Goal: Transaction & Acquisition: Download file/media

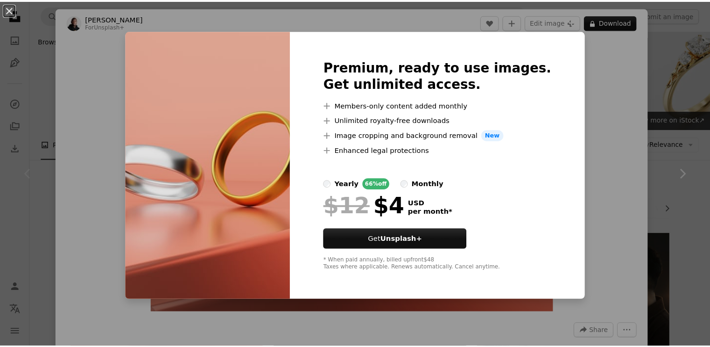
scroll to position [226, 0]
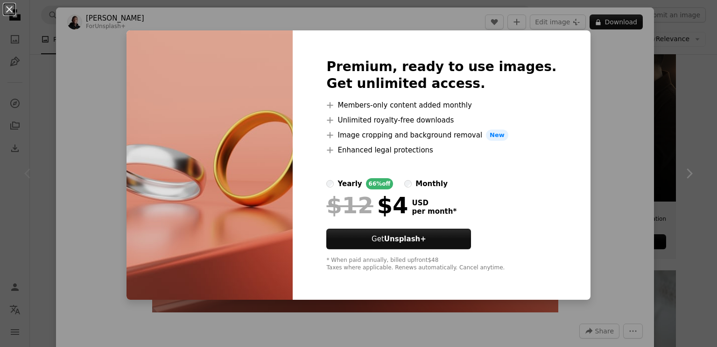
click at [601, 67] on div "An X shape Premium, ready to use images. Get unlimited access. A plus sign Memb…" at bounding box center [358, 173] width 717 height 347
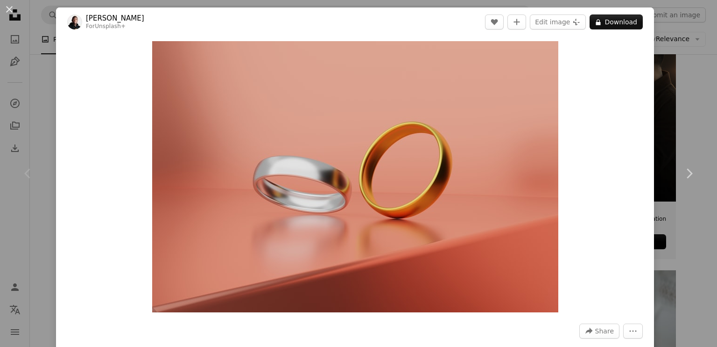
click at [25, 163] on div "Chevron left" at bounding box center [28, 173] width 56 height 90
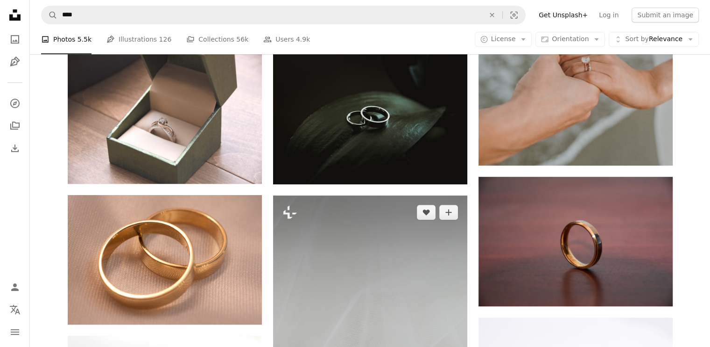
scroll to position [521, 0]
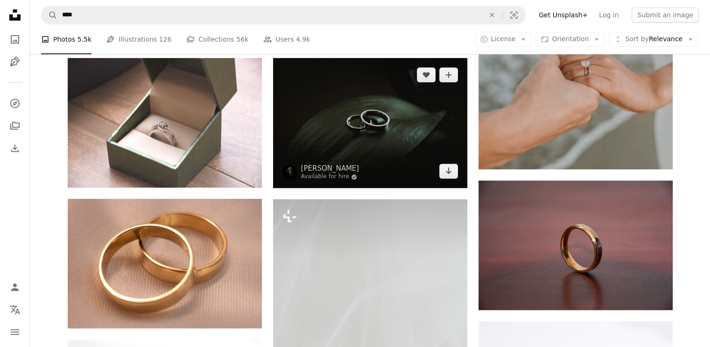
click at [392, 133] on img at bounding box center [370, 123] width 194 height 130
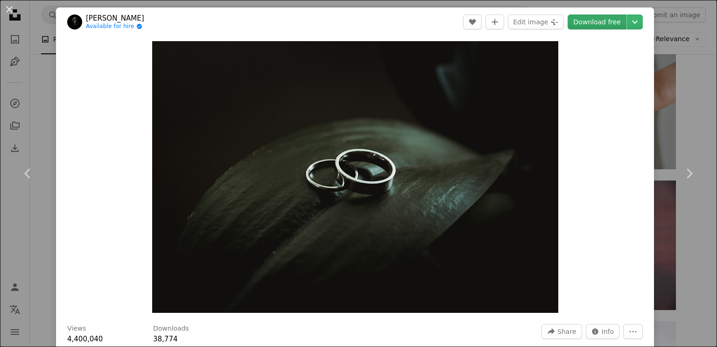
click at [603, 27] on link "Download free" at bounding box center [597, 21] width 59 height 15
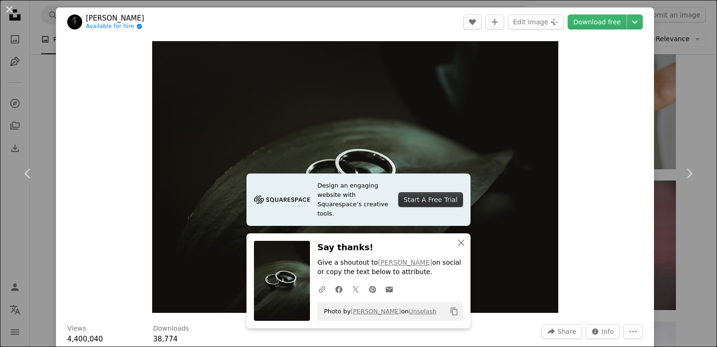
click at [14, 69] on div "An X shape Chevron left Chevron right [PERSON_NAME] Available for hire A checkm…" at bounding box center [358, 173] width 717 height 347
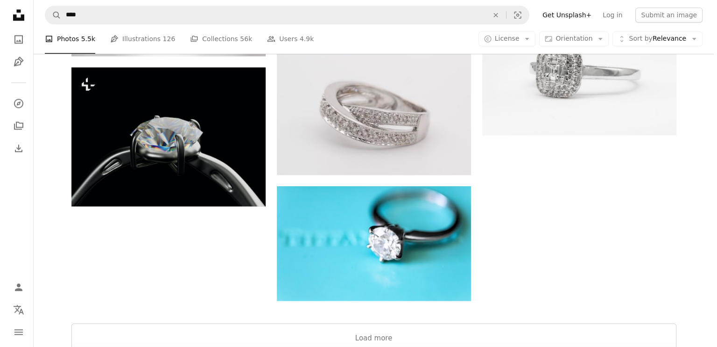
scroll to position [1250, 0]
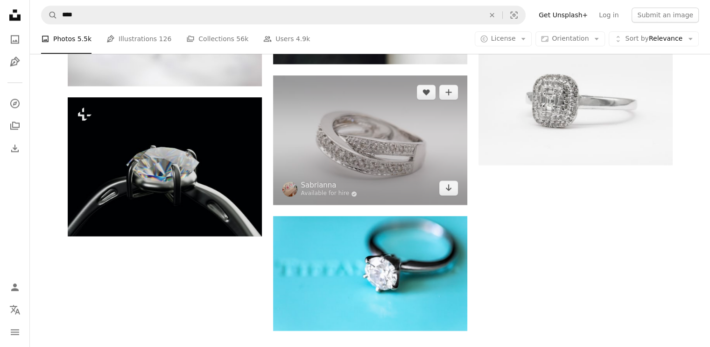
click at [364, 135] on img at bounding box center [370, 139] width 194 height 129
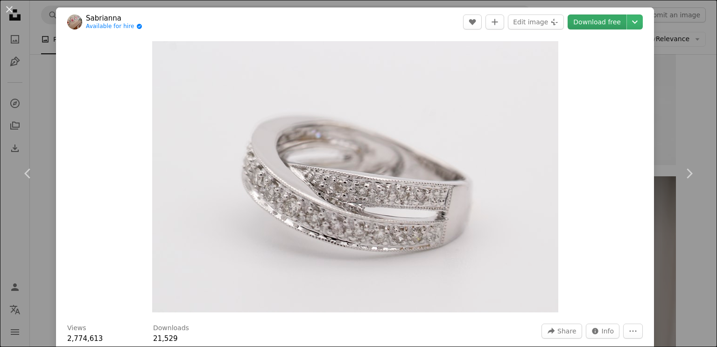
click at [598, 20] on link "Download free" at bounding box center [597, 21] width 59 height 15
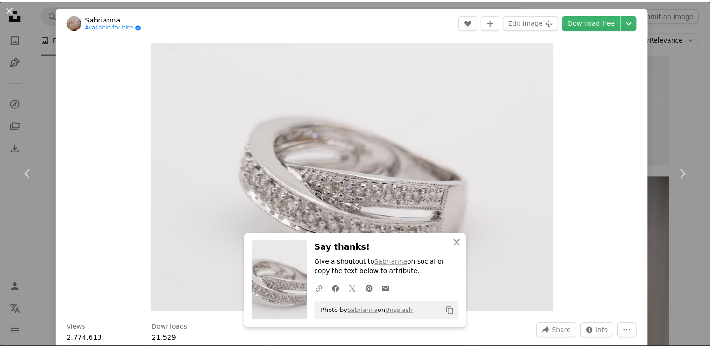
scroll to position [303, 0]
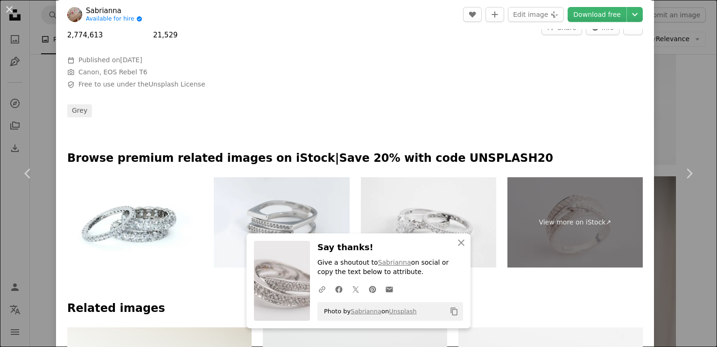
click at [682, 104] on div "An X shape Chevron left Chevron right Sabrianna Available for hire A checkmark …" at bounding box center [358, 173] width 717 height 347
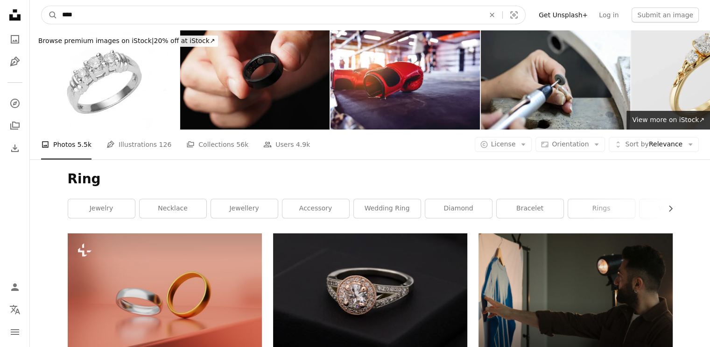
click at [202, 20] on input "****" at bounding box center [269, 15] width 425 height 18
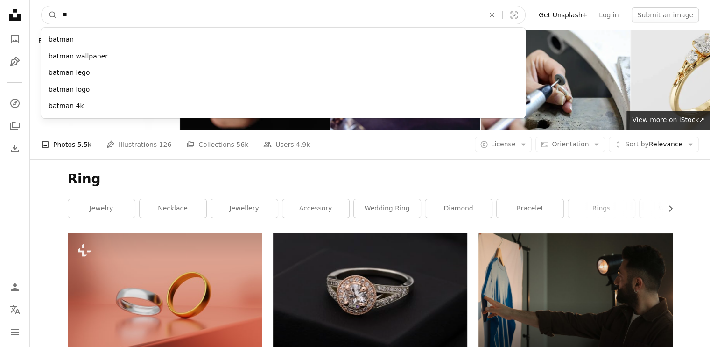
type input "*"
type input "********"
click at [42, 6] on button "A magnifying glass" at bounding box center [50, 15] width 16 height 18
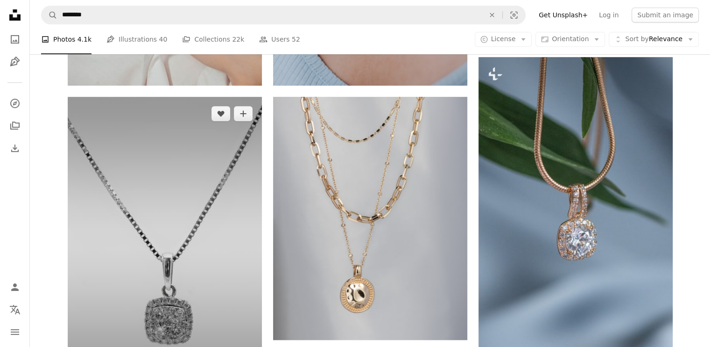
scroll to position [554, 0]
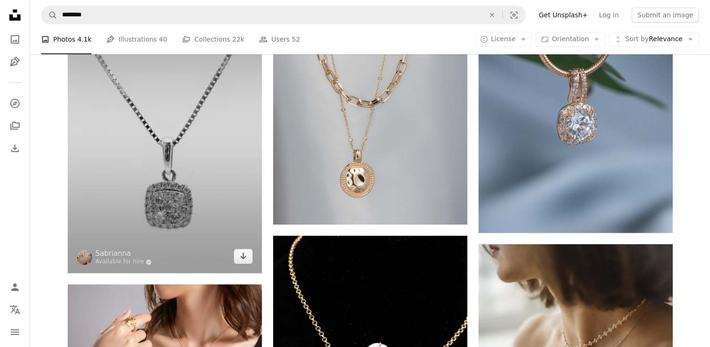
click at [208, 183] on img at bounding box center [165, 126] width 194 height 291
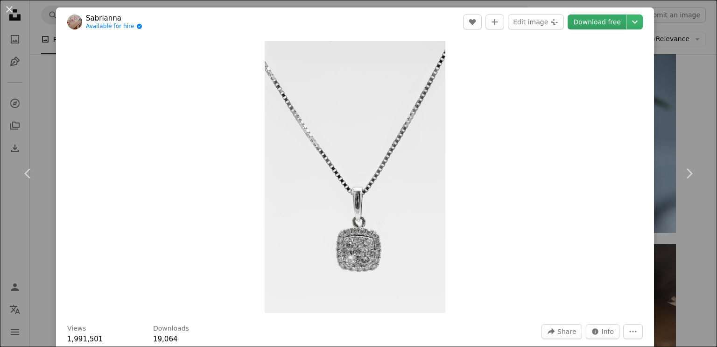
click at [588, 21] on link "Download free" at bounding box center [597, 21] width 59 height 15
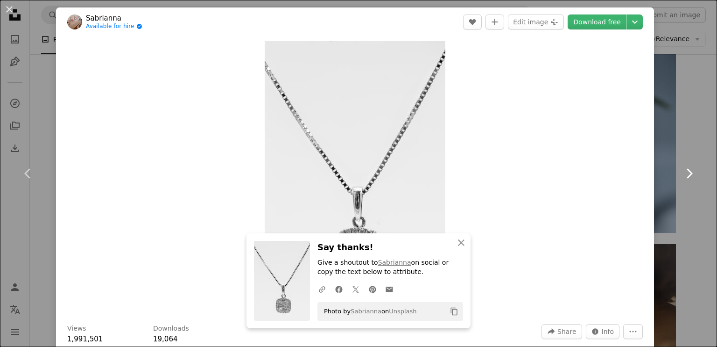
click at [671, 133] on link "Chevron right" at bounding box center [689, 173] width 56 height 90
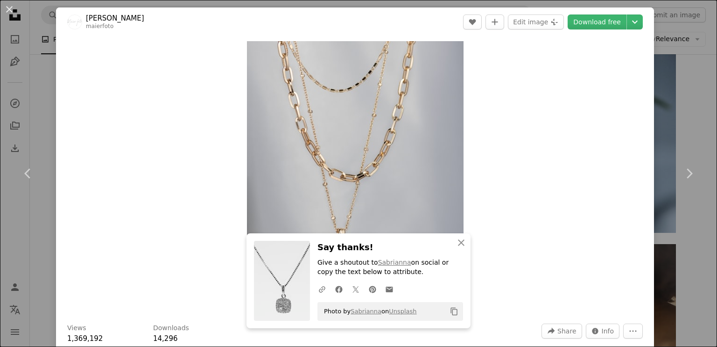
click at [688, 117] on div "An X shape Chevron left Chevron right [PERSON_NAME] maierfoto A heart A plus si…" at bounding box center [358, 173] width 717 height 347
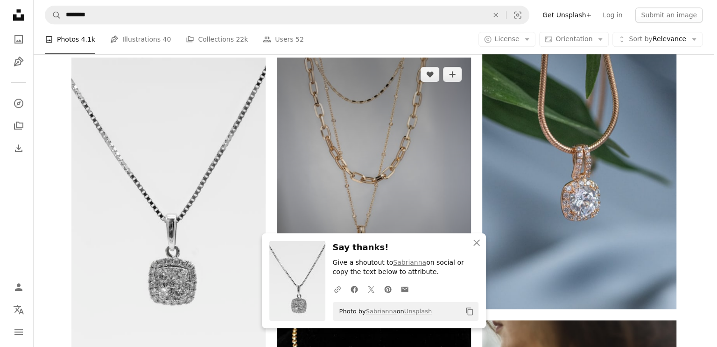
scroll to position [478, 0]
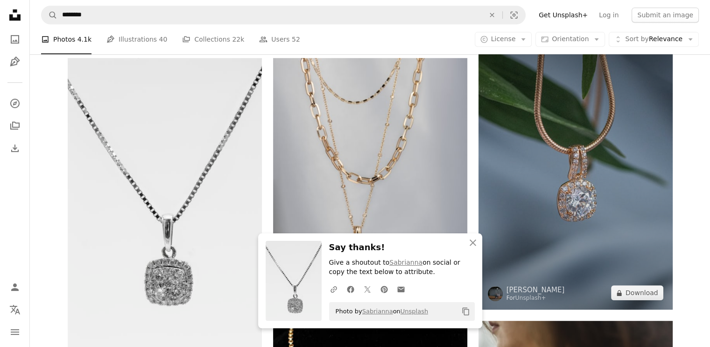
click at [523, 137] on img at bounding box center [576, 163] width 194 height 291
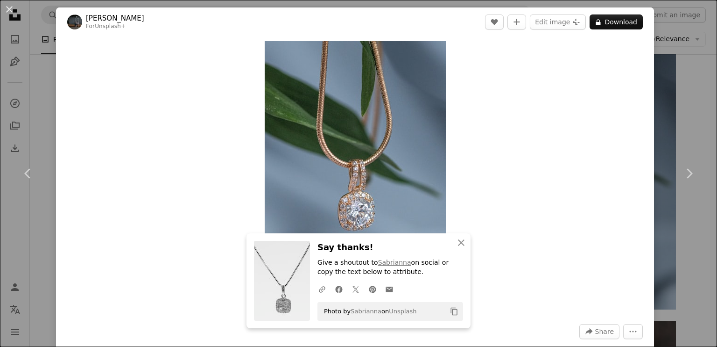
click at [684, 125] on div "An X shape Chevron left Chevron right [PERSON_NAME] For Unsplash+ A heart A plu…" at bounding box center [358, 173] width 717 height 347
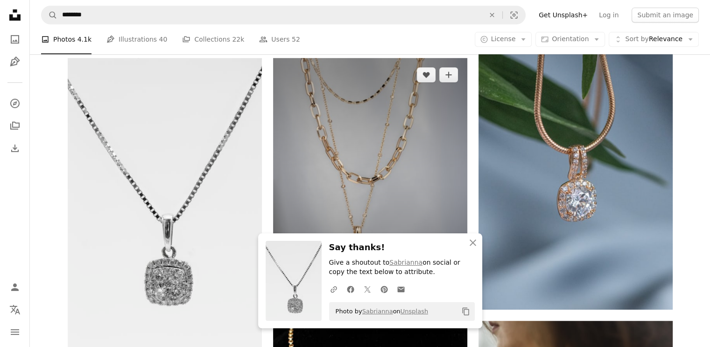
click at [374, 93] on img at bounding box center [370, 179] width 194 height 243
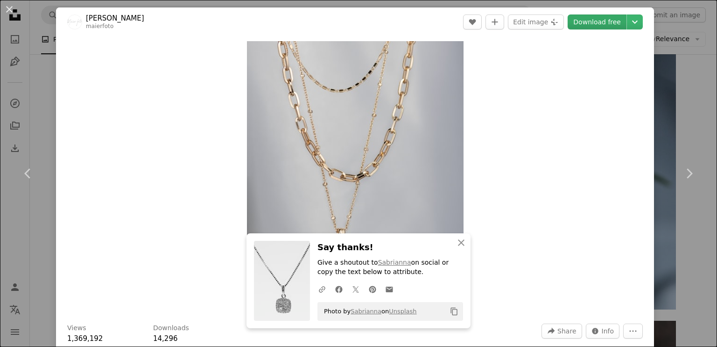
click at [589, 25] on link "Download free" at bounding box center [597, 21] width 59 height 15
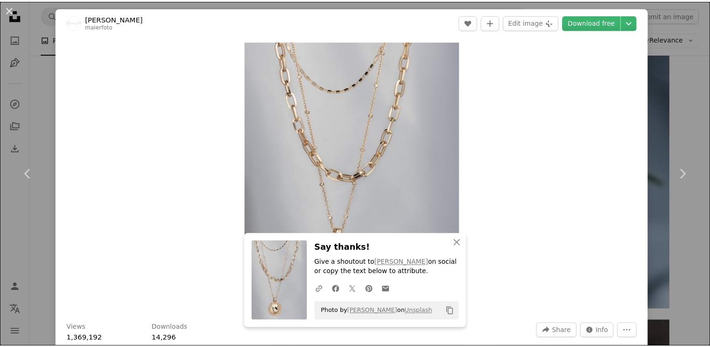
scroll to position [303, 0]
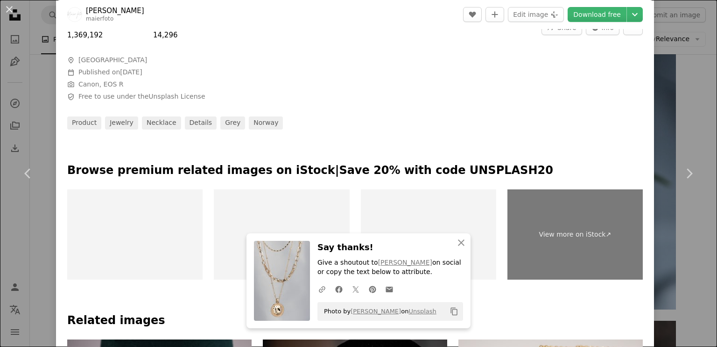
click at [692, 96] on div "An X shape Chevron left Chevron right [PERSON_NAME] maierfoto A heart A plus si…" at bounding box center [358, 173] width 717 height 347
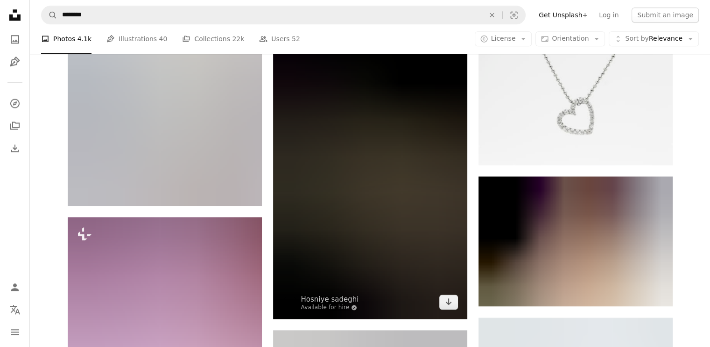
scroll to position [1061, 0]
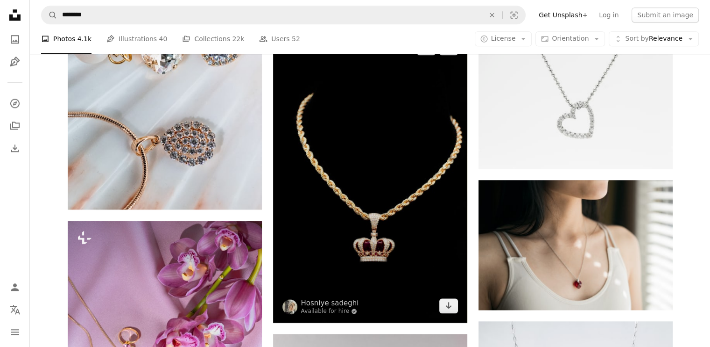
click at [401, 157] on img at bounding box center [370, 176] width 194 height 291
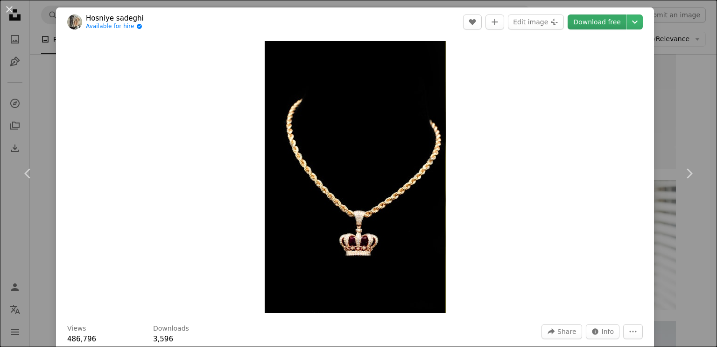
click at [607, 20] on link "Download free" at bounding box center [597, 21] width 59 height 15
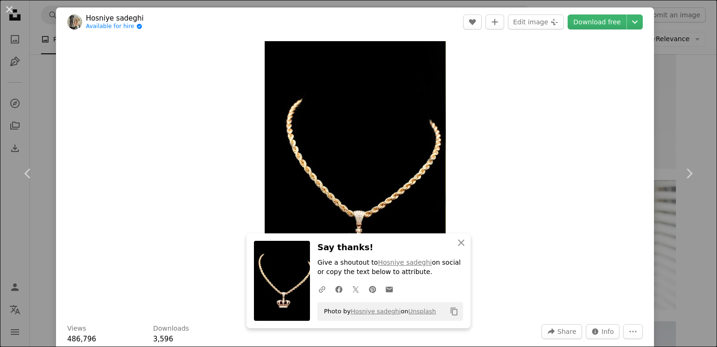
click at [687, 74] on div "An X shape Chevron left Chevron right Hosniye [PERSON_NAME] Available for hire …" at bounding box center [358, 173] width 717 height 347
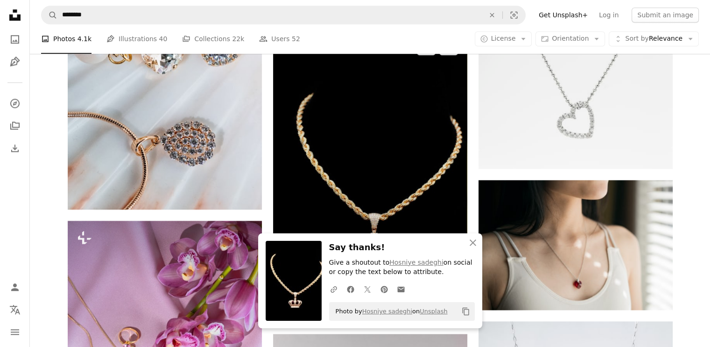
scroll to position [1003, 0]
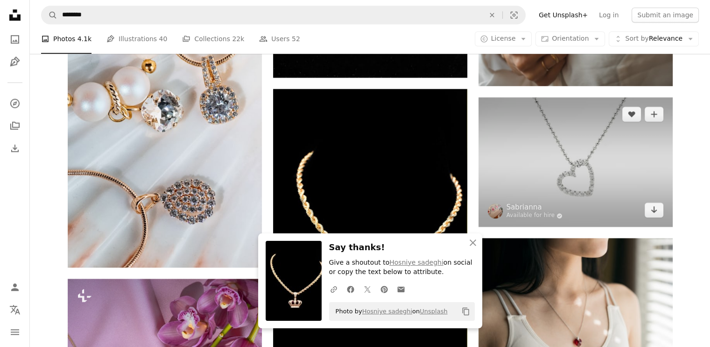
click at [508, 158] on img at bounding box center [576, 161] width 194 height 129
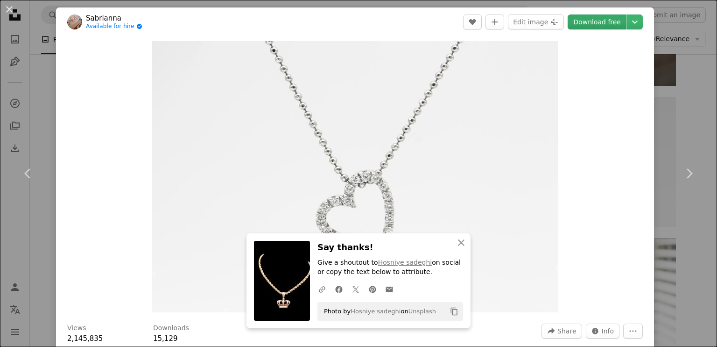
click at [602, 23] on link "Download free" at bounding box center [597, 21] width 59 height 15
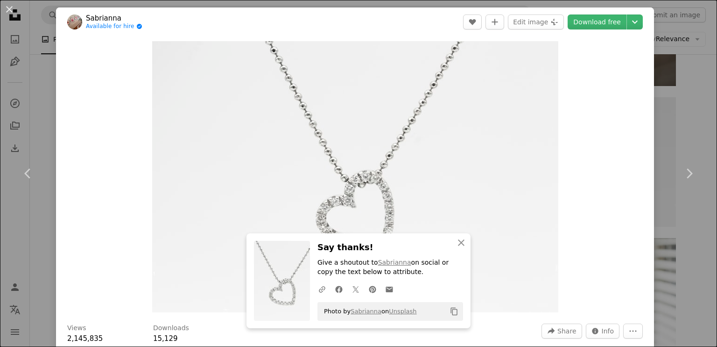
click at [674, 91] on div "An X shape Chevron left Chevron right Sabrianna Available for hire A checkmark …" at bounding box center [358, 173] width 717 height 347
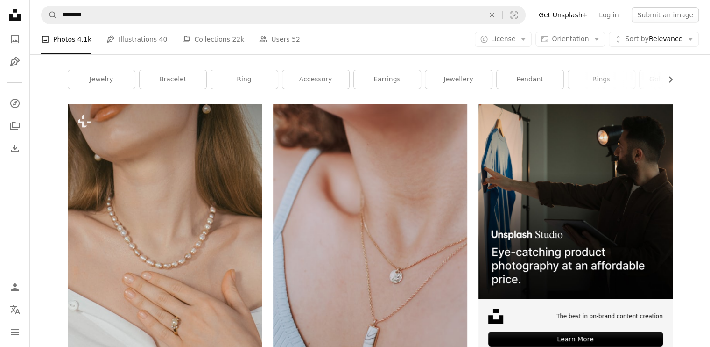
scroll to position [80, 0]
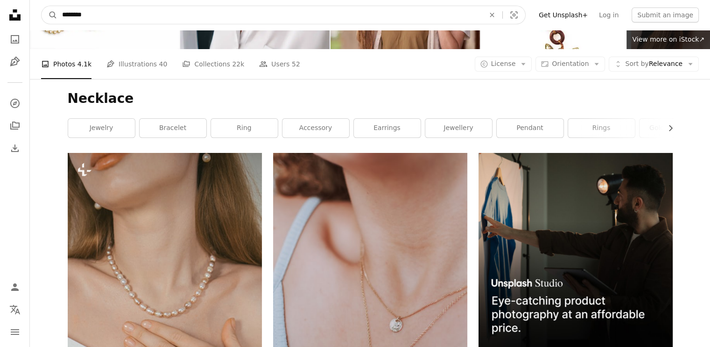
click at [204, 13] on input "********" at bounding box center [269, 15] width 425 height 18
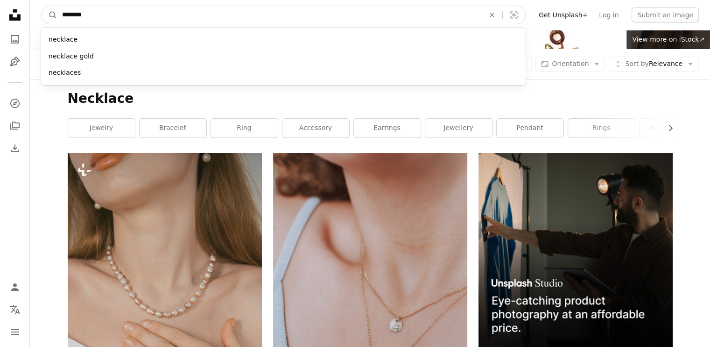
click at [204, 13] on input "********" at bounding box center [269, 15] width 425 height 18
type input "****"
click at [42, 6] on button "A magnifying glass" at bounding box center [50, 15] width 16 height 18
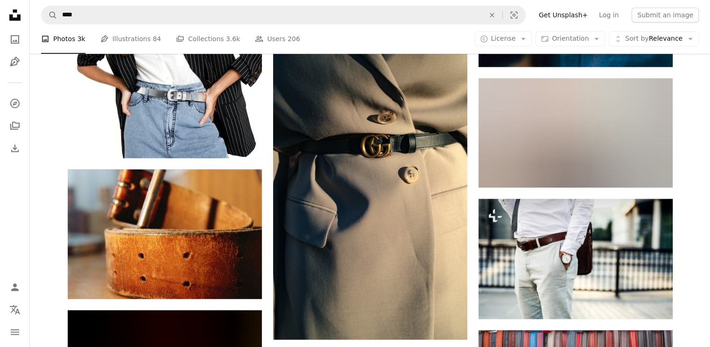
scroll to position [998, 0]
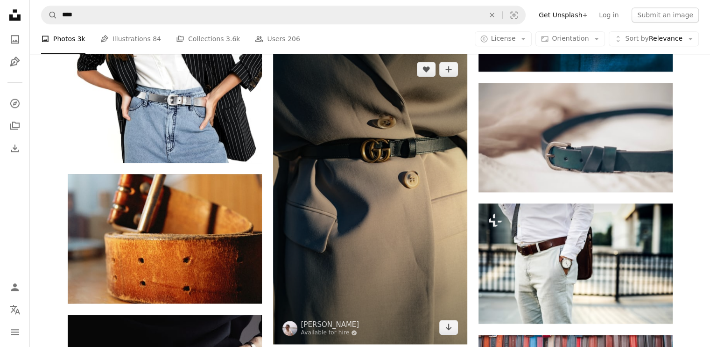
click at [375, 164] on img at bounding box center [370, 197] width 194 height 291
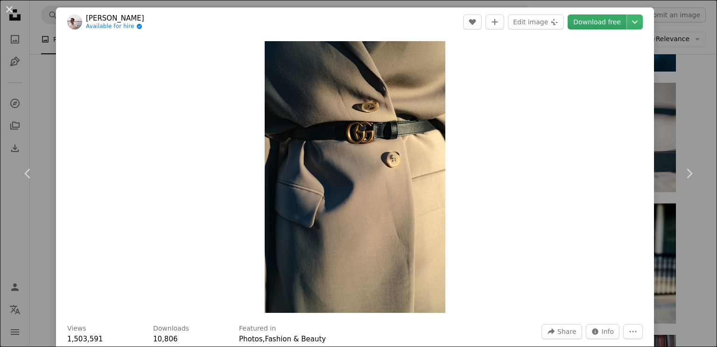
click at [583, 28] on link "Download free" at bounding box center [597, 21] width 59 height 15
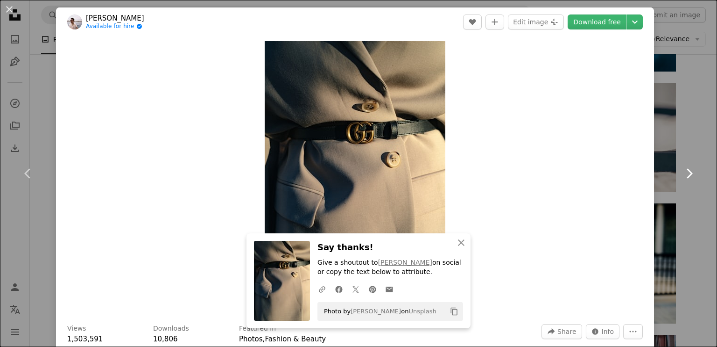
click at [676, 132] on link "Chevron right" at bounding box center [689, 173] width 56 height 90
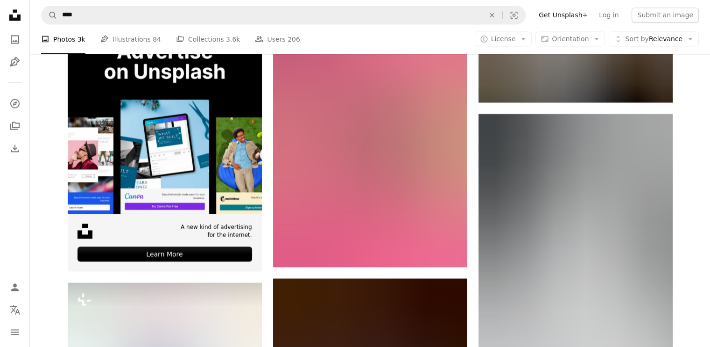
scroll to position [1754, 0]
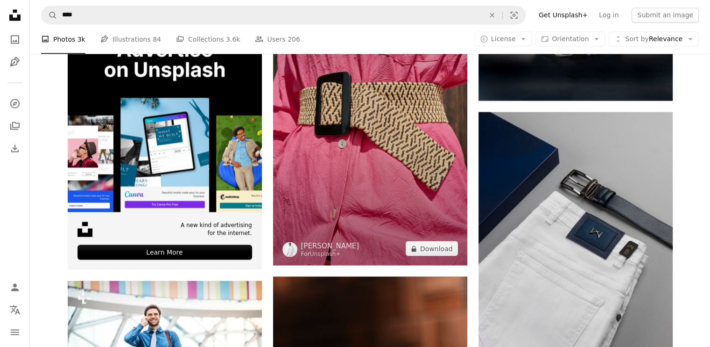
click at [413, 175] on img at bounding box center [370, 118] width 194 height 291
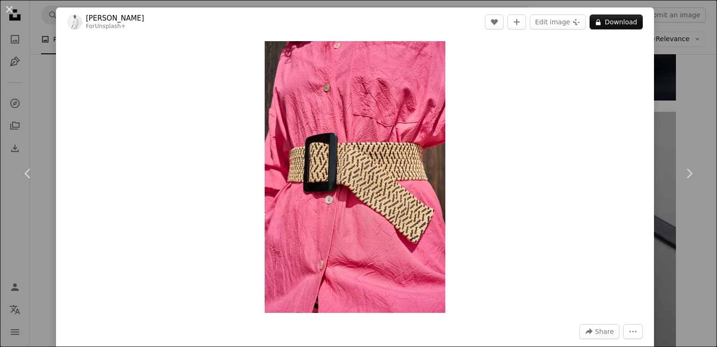
click at [676, 80] on div "An X shape Chevron left Chevron right [PERSON_NAME] For Unsplash+ A heart A plu…" at bounding box center [358, 173] width 717 height 347
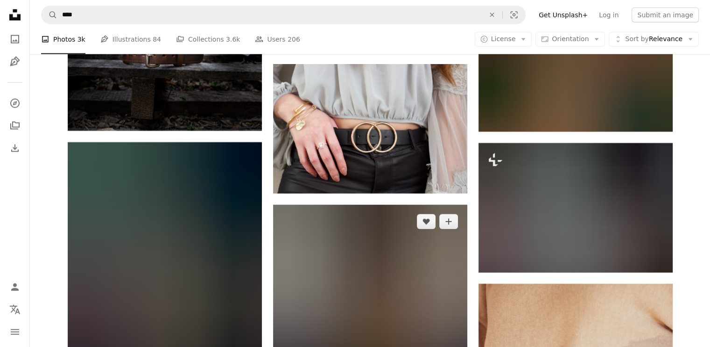
scroll to position [2462, 0]
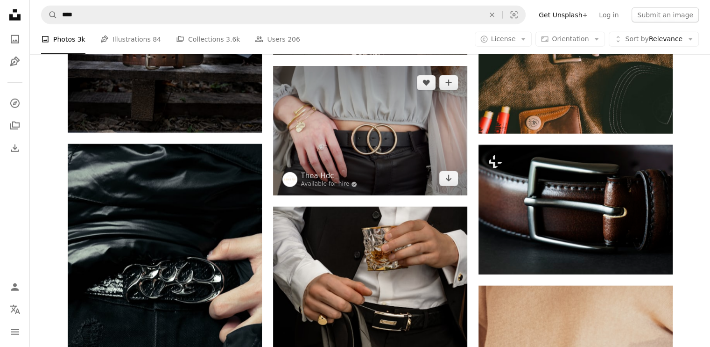
click at [393, 165] on img at bounding box center [370, 130] width 194 height 129
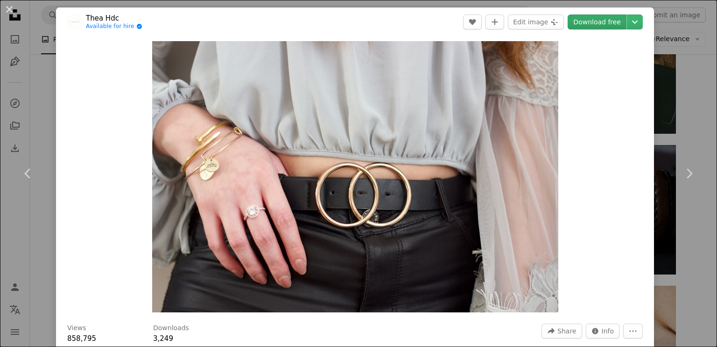
click at [602, 25] on link "Download free" at bounding box center [597, 21] width 59 height 15
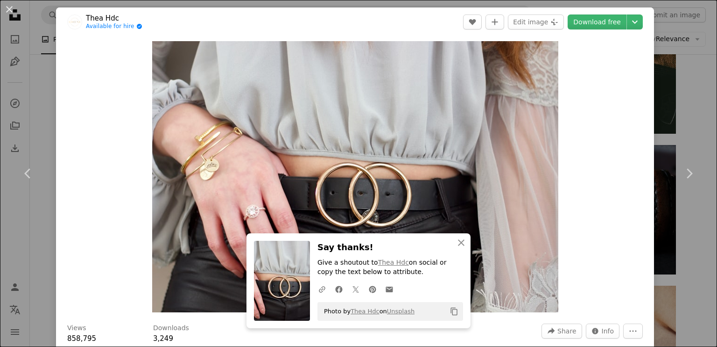
click at [669, 128] on div "An X shape Chevron left Chevron right Thea Hdc Available for hire A checkmark i…" at bounding box center [358, 173] width 717 height 347
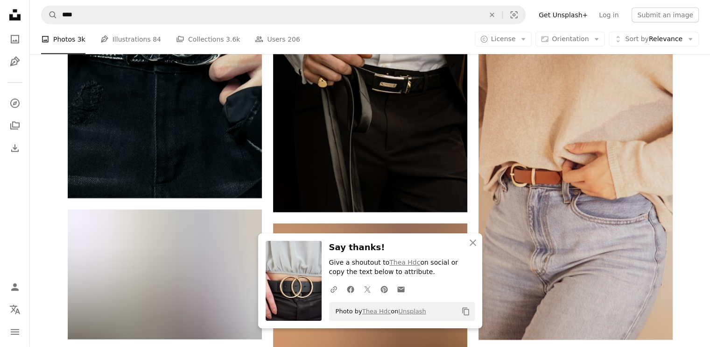
scroll to position [2587, 0]
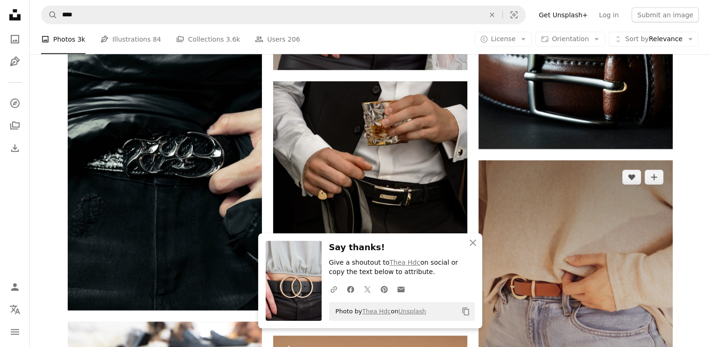
click at [570, 248] on img at bounding box center [576, 305] width 194 height 291
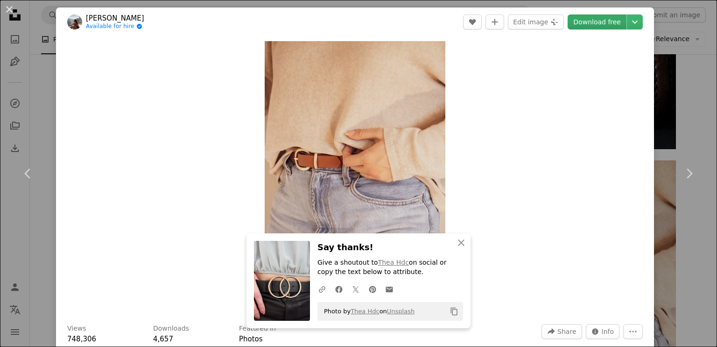
click at [591, 22] on link "Download free" at bounding box center [597, 21] width 59 height 15
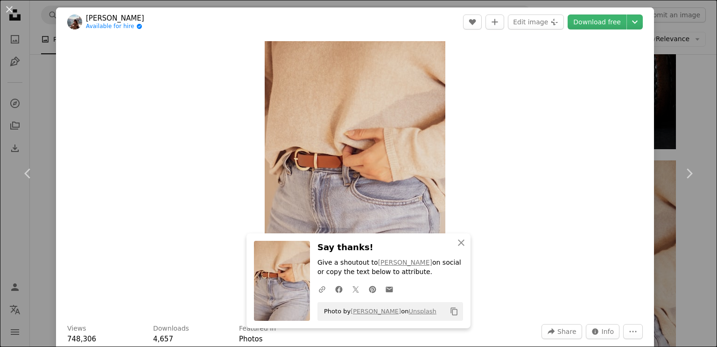
click at [679, 76] on div "An X shape Chevron left Chevron right [PERSON_NAME] Available for hire A checkm…" at bounding box center [358, 173] width 717 height 347
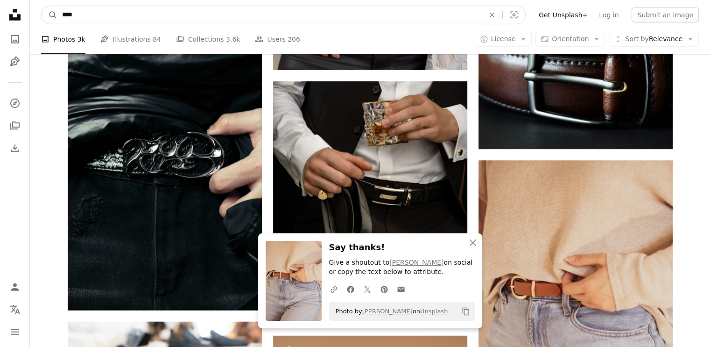
click at [244, 6] on input "****" at bounding box center [269, 15] width 425 height 18
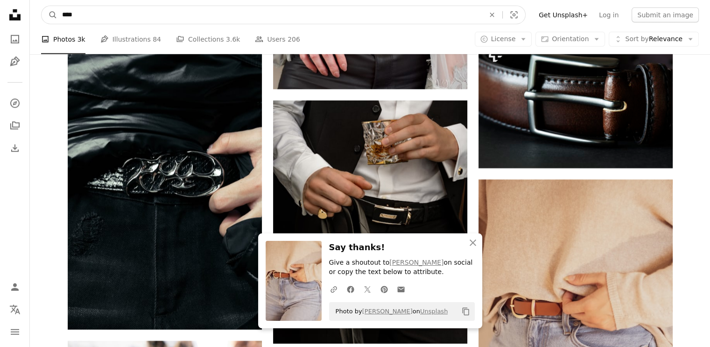
click at [244, 6] on input "****" at bounding box center [269, 15] width 425 height 18
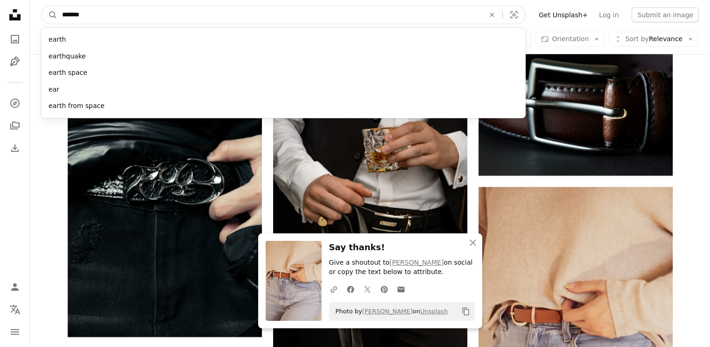
type input "********"
click button "A magnifying glass" at bounding box center [50, 15] width 16 height 18
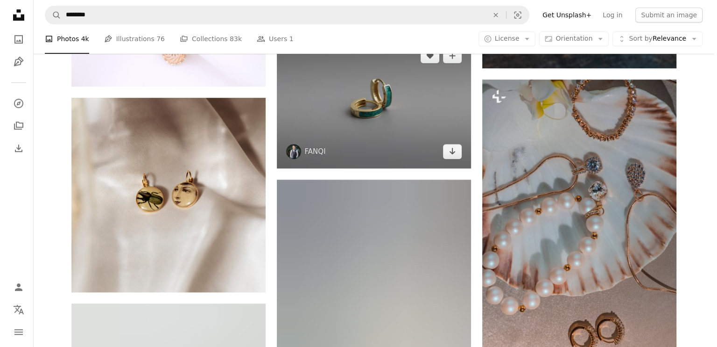
scroll to position [719, 0]
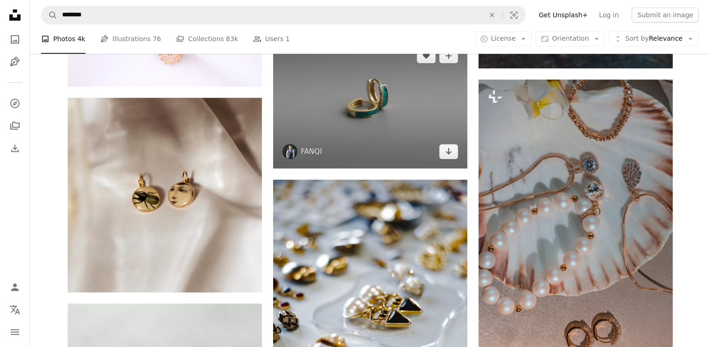
click at [362, 125] on img at bounding box center [370, 103] width 194 height 129
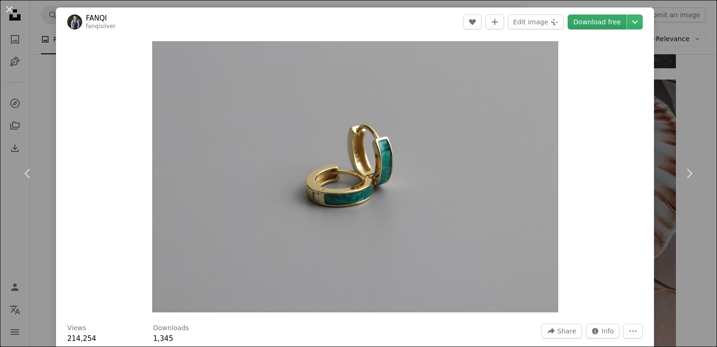
click at [590, 28] on link "Download free" at bounding box center [597, 21] width 59 height 15
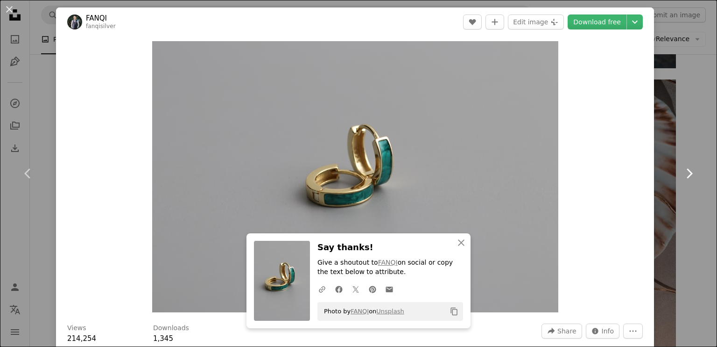
click at [680, 132] on link "Chevron right" at bounding box center [689, 173] width 56 height 90
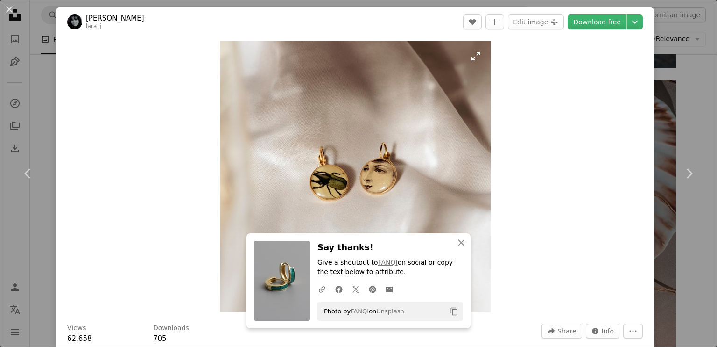
click at [486, 181] on img "Zoom in on this image" at bounding box center [355, 176] width 271 height 271
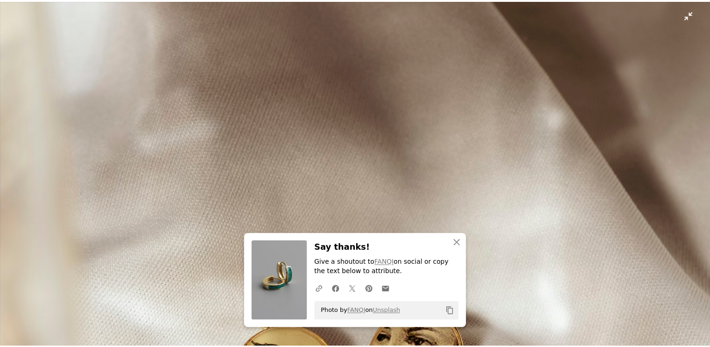
scroll to position [179, 0]
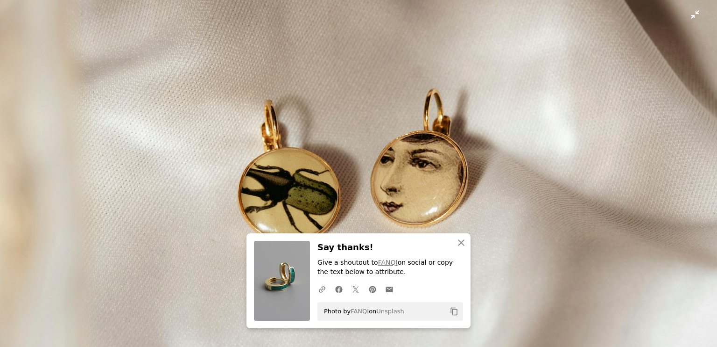
click at [550, 71] on img "Zoom out on this image" at bounding box center [359, 180] width 718 height 718
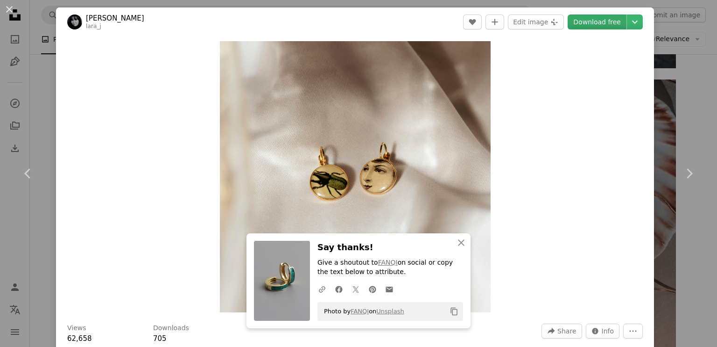
click at [595, 22] on link "Download free" at bounding box center [597, 21] width 59 height 15
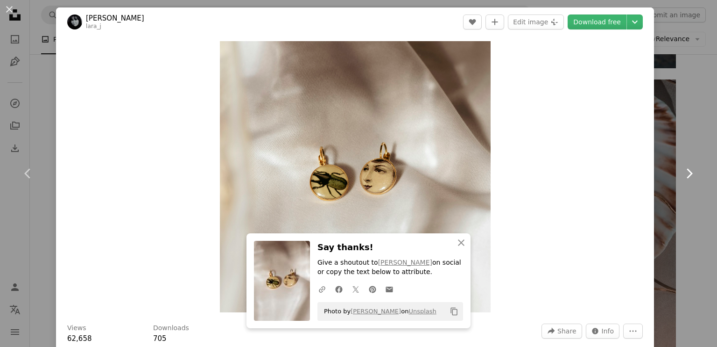
click at [674, 139] on link "Chevron right" at bounding box center [689, 173] width 56 height 90
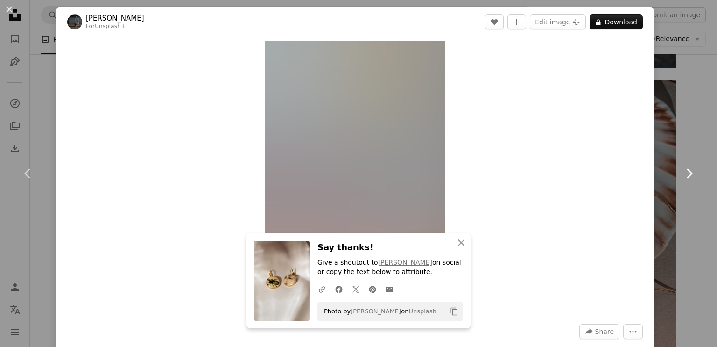
click at [682, 179] on icon "Chevron right" at bounding box center [689, 173] width 15 height 15
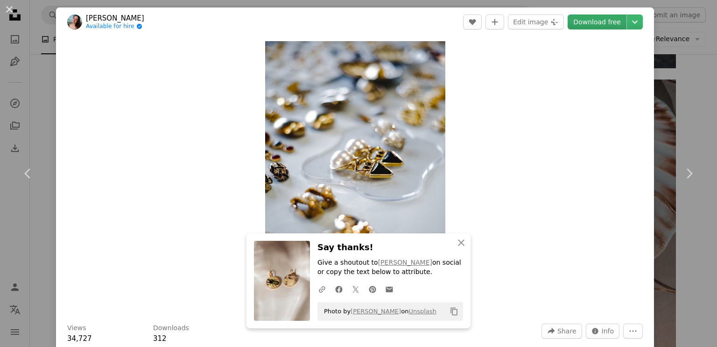
click at [592, 17] on link "Download free" at bounding box center [597, 21] width 59 height 15
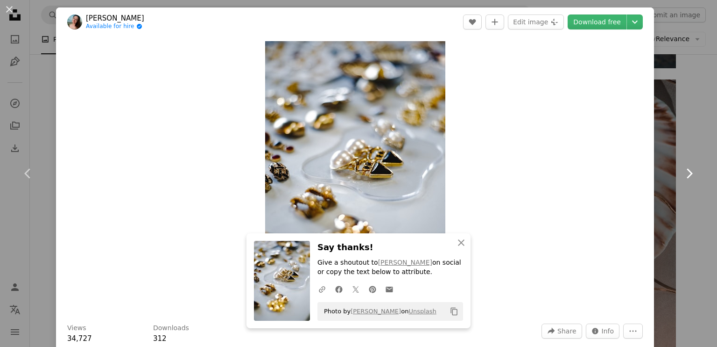
click at [686, 177] on icon "Chevron right" at bounding box center [689, 173] width 15 height 15
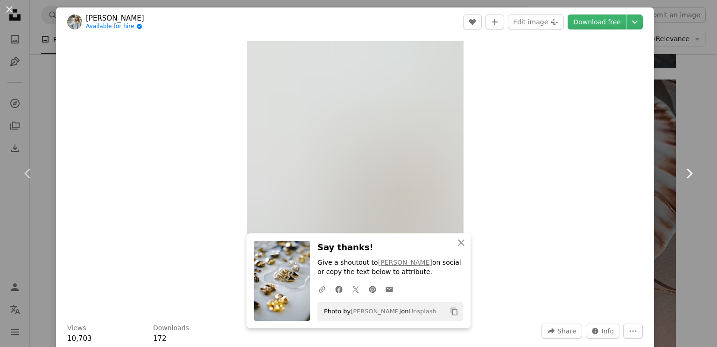
click at [685, 186] on link "Chevron right" at bounding box center [689, 173] width 56 height 90
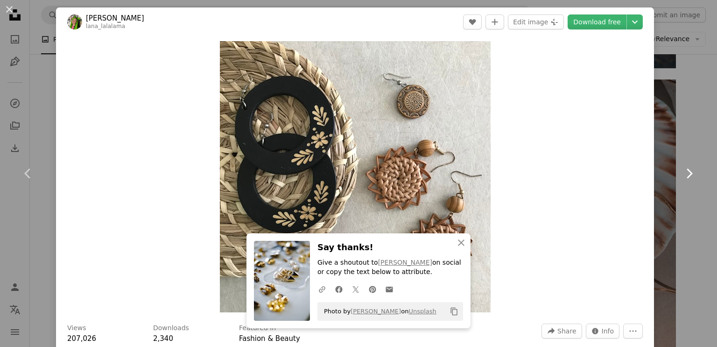
click at [685, 186] on link "Chevron right" at bounding box center [689, 173] width 56 height 90
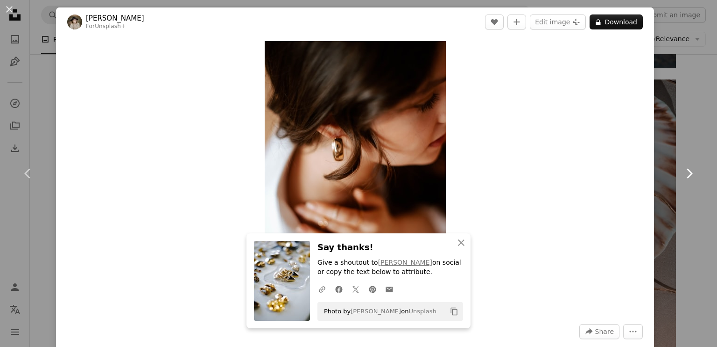
click at [685, 186] on link "Chevron right" at bounding box center [689, 173] width 56 height 90
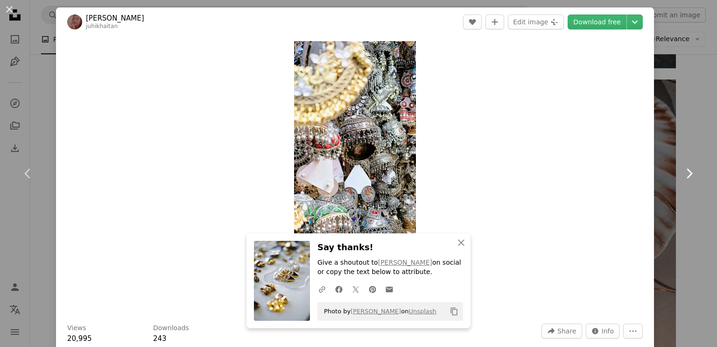
click at [685, 186] on link "Chevron right" at bounding box center [689, 173] width 56 height 90
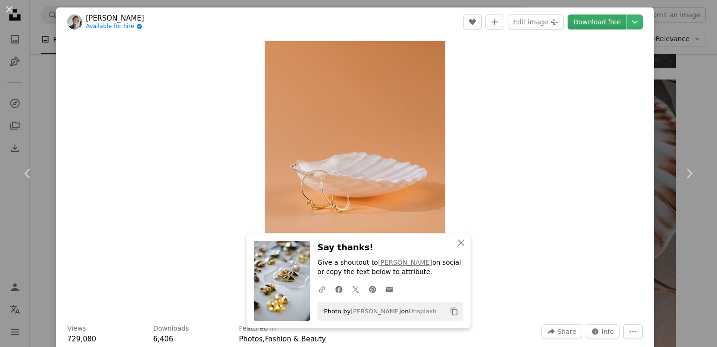
click at [577, 20] on link "Download free" at bounding box center [597, 21] width 59 height 15
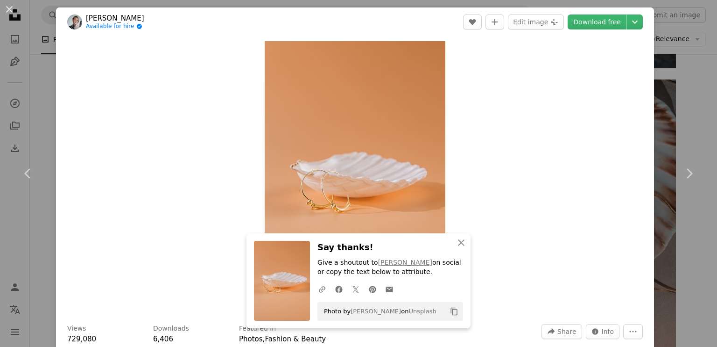
click at [689, 104] on div "An X shape Chevron left Chevron right Birgith Roosipuu Available for hire A che…" at bounding box center [358, 173] width 717 height 347
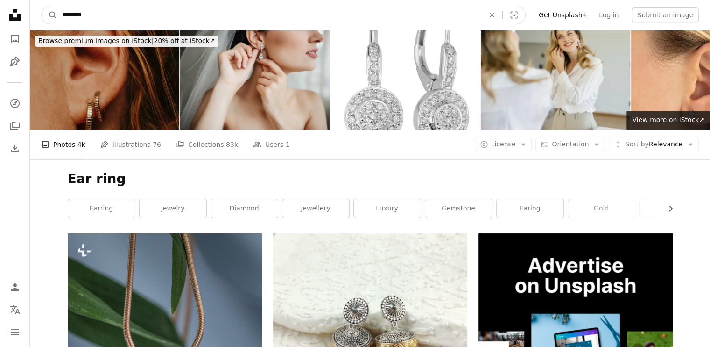
click at [287, 16] on input "********" at bounding box center [269, 15] width 425 height 18
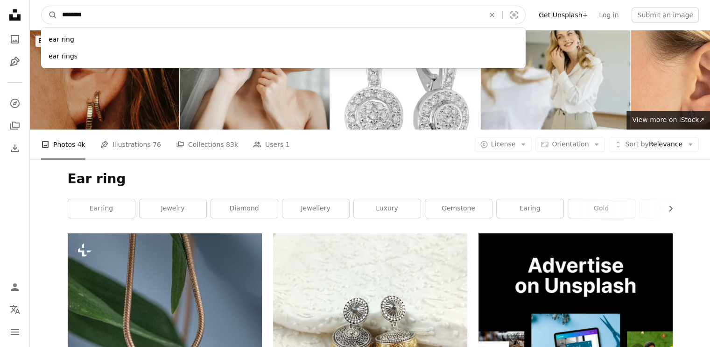
click at [287, 16] on input "********" at bounding box center [269, 15] width 425 height 18
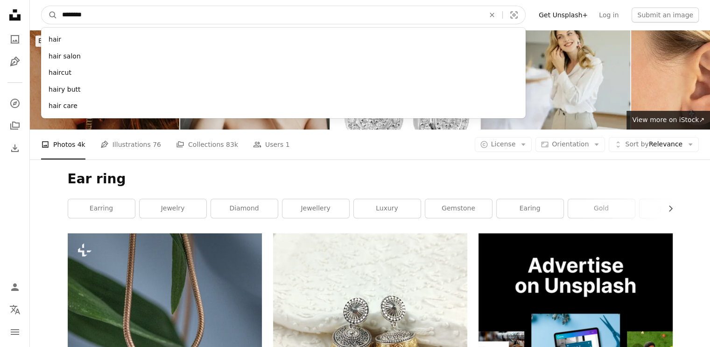
type input "*********"
click button "A magnifying glass" at bounding box center [50, 15] width 16 height 18
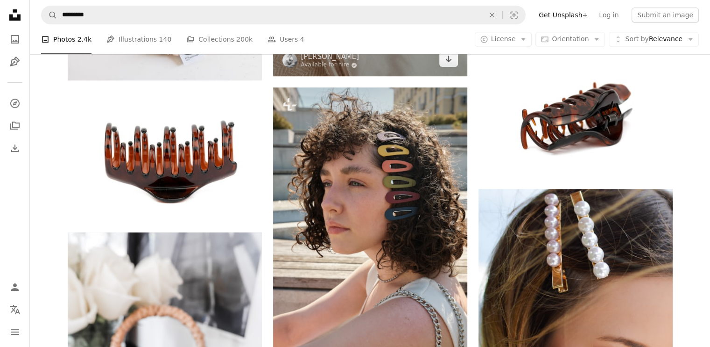
scroll to position [459, 0]
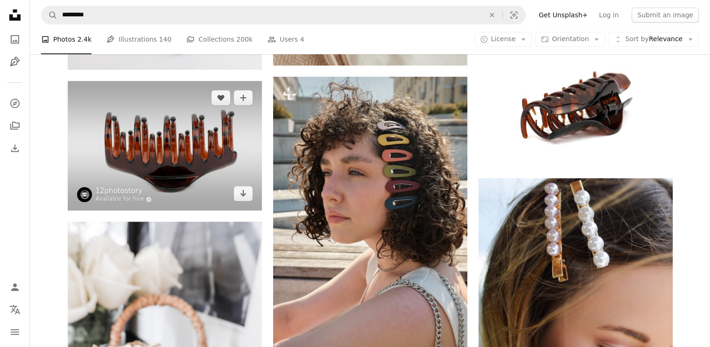
click at [227, 171] on img at bounding box center [165, 146] width 194 height 130
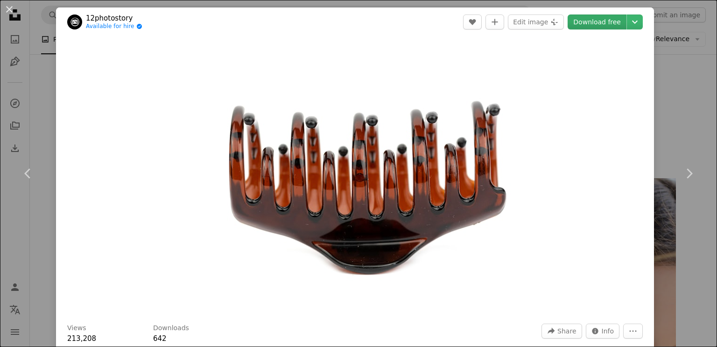
click at [590, 26] on link "Download free" at bounding box center [597, 21] width 59 height 15
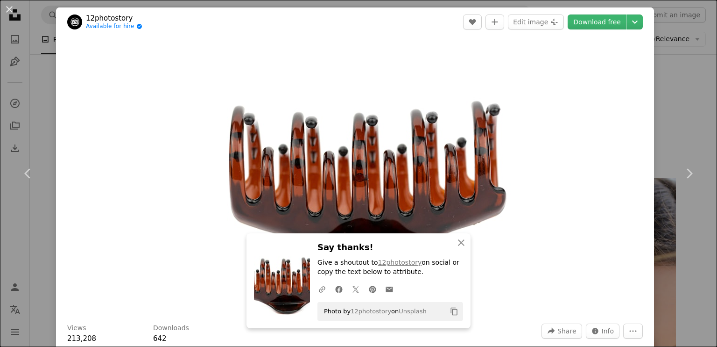
click at [669, 99] on div "An X shape Chevron left Chevron right 12photostory Available for hire A checkma…" at bounding box center [358, 173] width 717 height 347
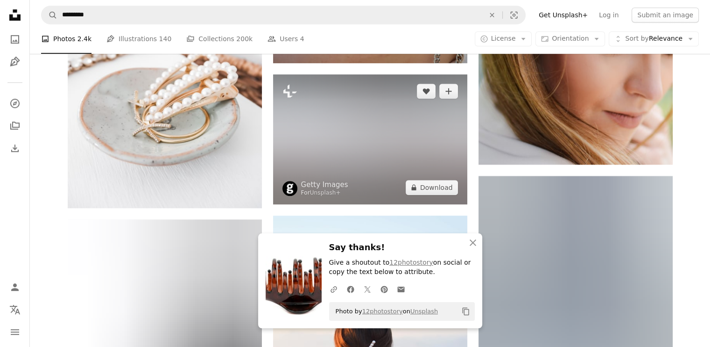
scroll to position [665, 0]
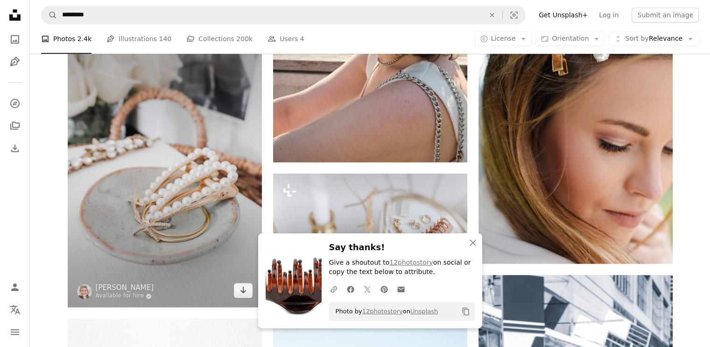
click at [247, 181] on img at bounding box center [165, 160] width 194 height 291
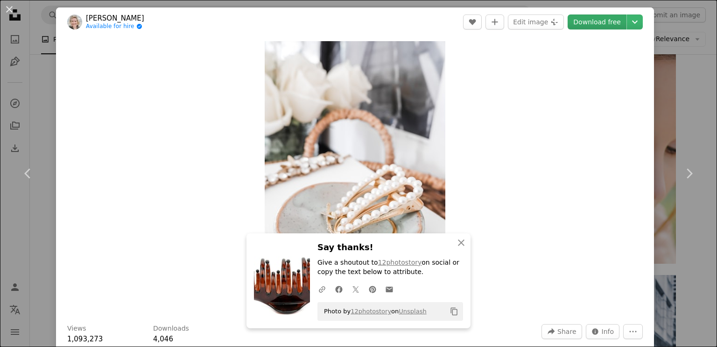
click at [602, 25] on link "Download free" at bounding box center [597, 21] width 59 height 15
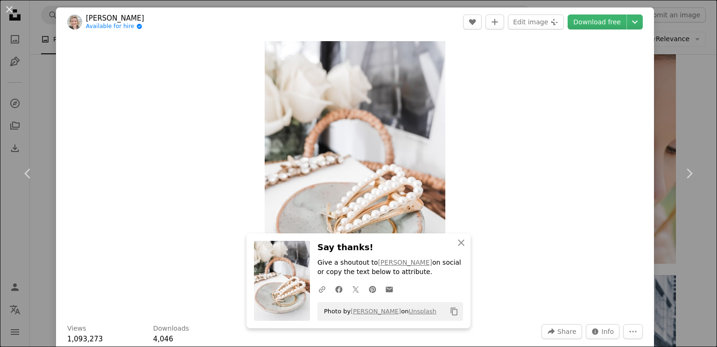
click at [666, 94] on div "An X shape Chevron left Chevron right [PERSON_NAME] Available for hire A checkm…" at bounding box center [358, 173] width 717 height 347
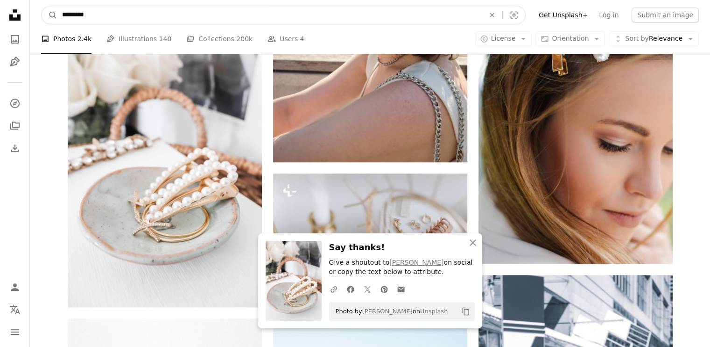
click at [318, 16] on input "*********" at bounding box center [269, 15] width 425 height 18
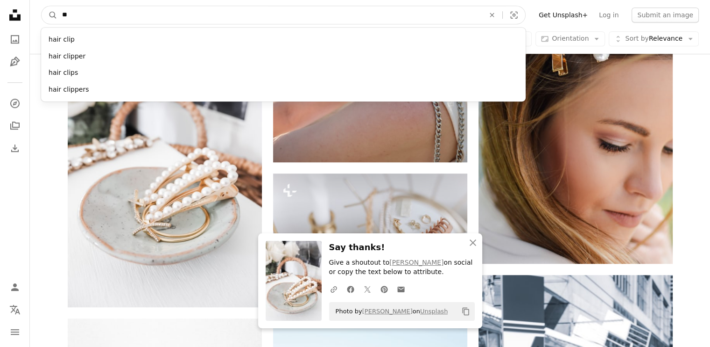
type input "*"
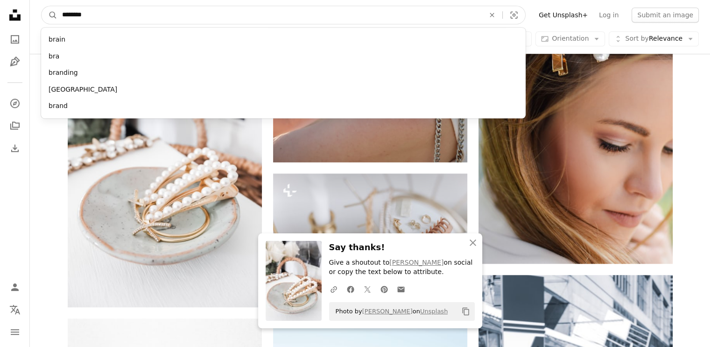
type input "*********"
click button "A magnifying glass" at bounding box center [50, 15] width 16 height 18
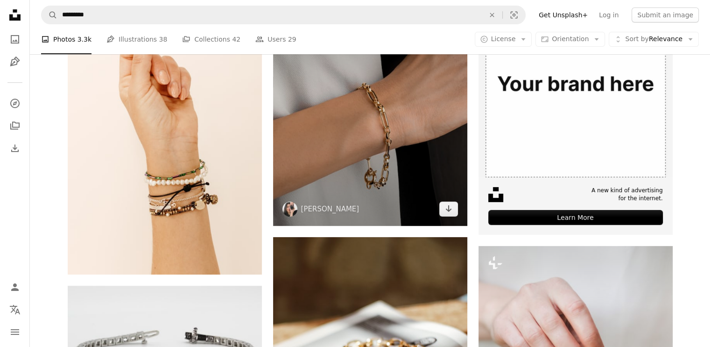
scroll to position [250, 0]
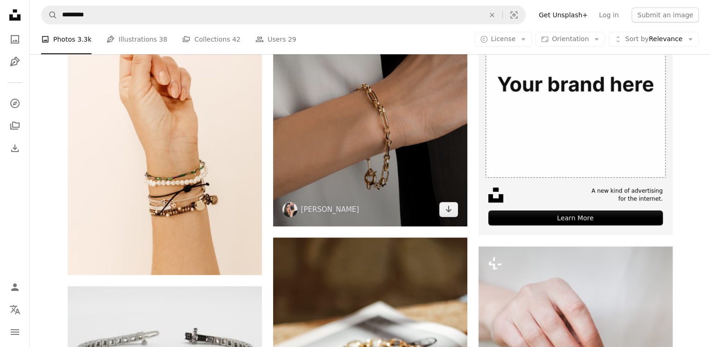
click at [368, 121] on img at bounding box center [370, 104] width 194 height 243
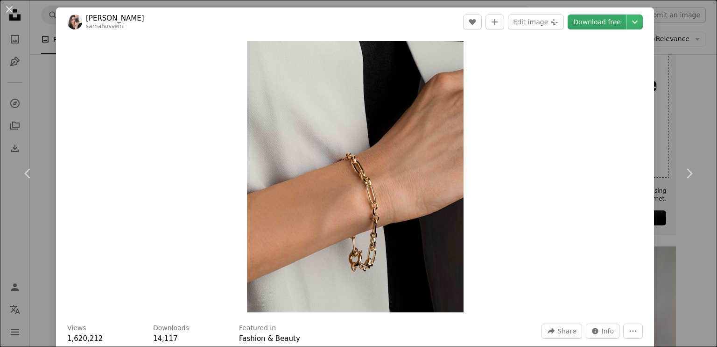
click at [588, 25] on link "Download free" at bounding box center [597, 21] width 59 height 15
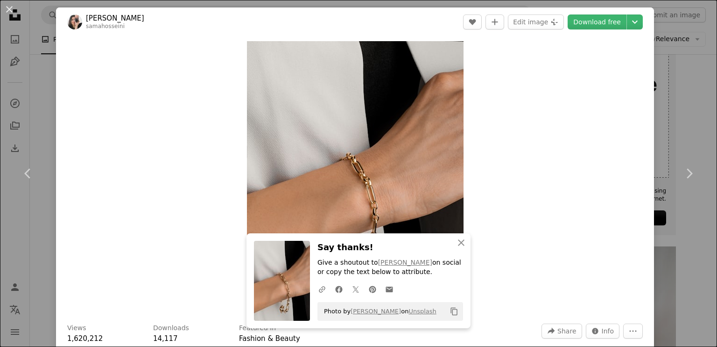
click at [651, 79] on div "An X shape Chevron left Chevron right Sama Hosseini samahosseini A heart A plus…" at bounding box center [358, 173] width 717 height 347
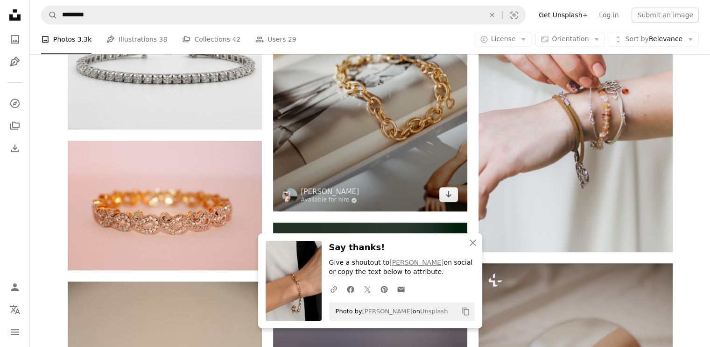
scroll to position [537, 0]
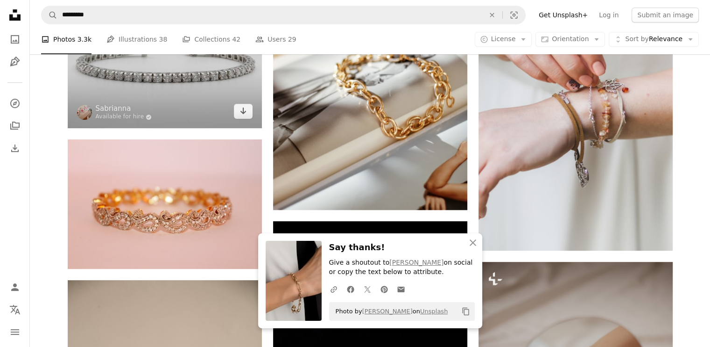
click at [250, 124] on img at bounding box center [165, 63] width 194 height 129
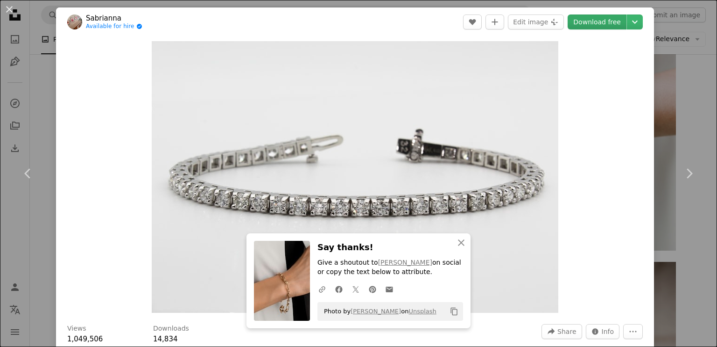
click at [595, 19] on link "Download free" at bounding box center [597, 21] width 59 height 15
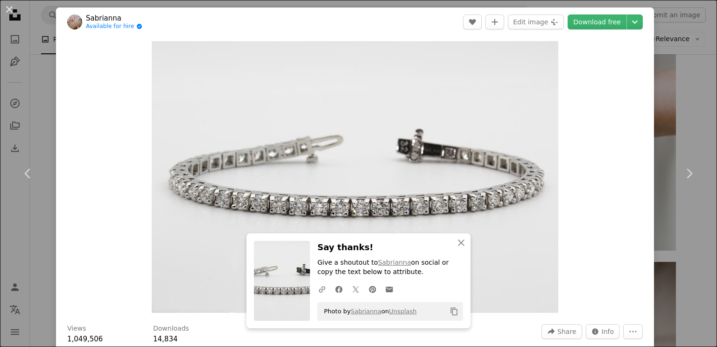
click at [663, 62] on div "An X shape Chevron left Chevron right Sabrianna Available for hire A checkmark …" at bounding box center [358, 173] width 717 height 347
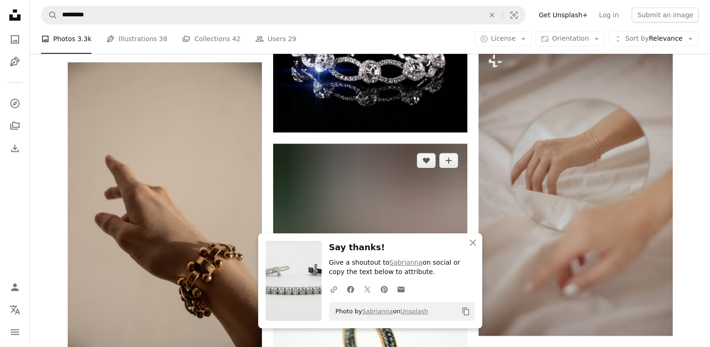
scroll to position [829, 0]
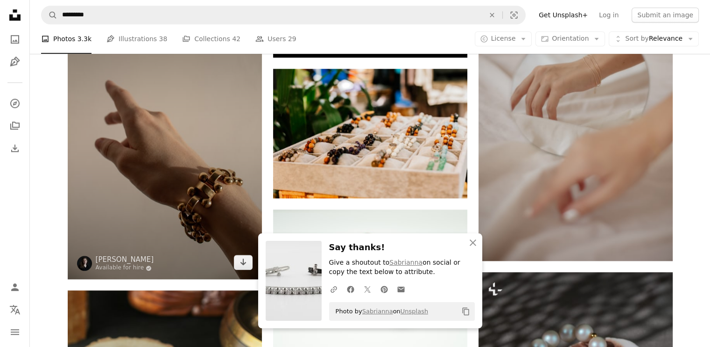
click at [260, 164] on img at bounding box center [165, 132] width 194 height 291
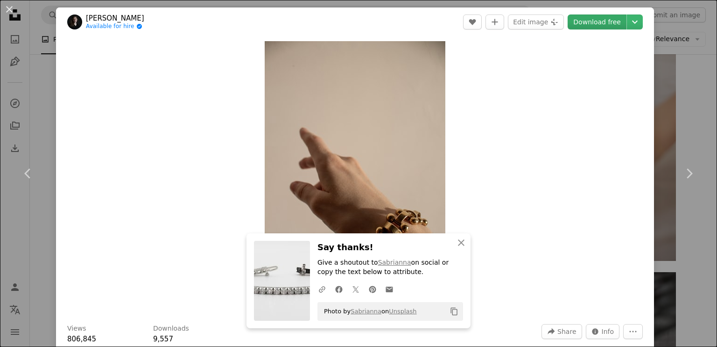
click at [597, 19] on link "Download free" at bounding box center [597, 21] width 59 height 15
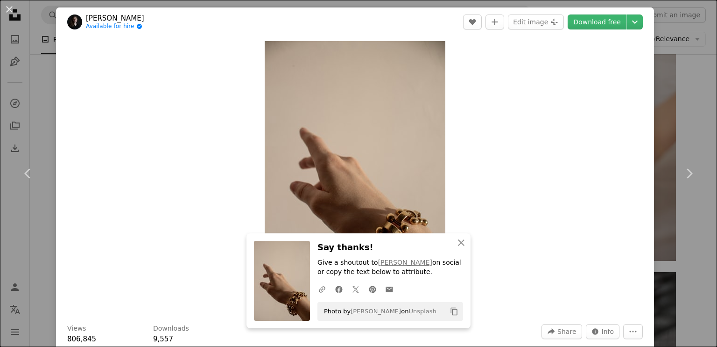
click at [692, 87] on div "An X shape Chevron left Chevron right [PERSON_NAME] Available for hire A checkm…" at bounding box center [358, 173] width 717 height 347
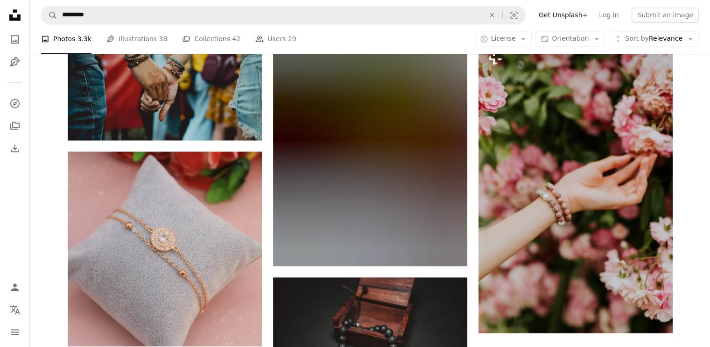
scroll to position [1329, 0]
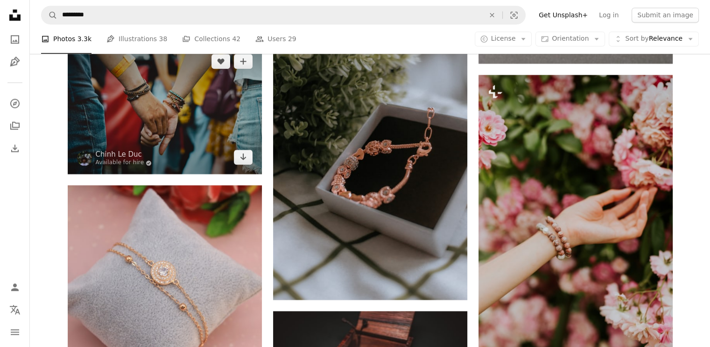
drag, startPoint x: 266, startPoint y: 156, endPoint x: 231, endPoint y: 134, distance: 41.6
click at [231, 134] on img at bounding box center [165, 108] width 194 height 129
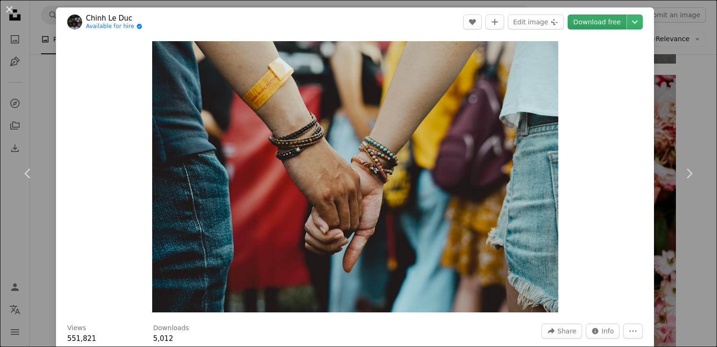
click at [591, 24] on link "Download free" at bounding box center [597, 21] width 59 height 15
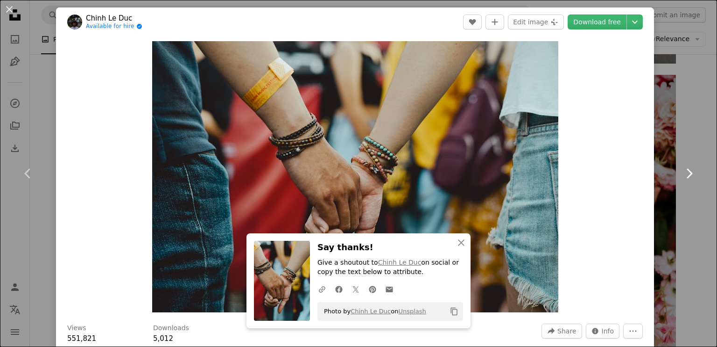
click at [671, 142] on link "Chevron right" at bounding box center [689, 173] width 56 height 90
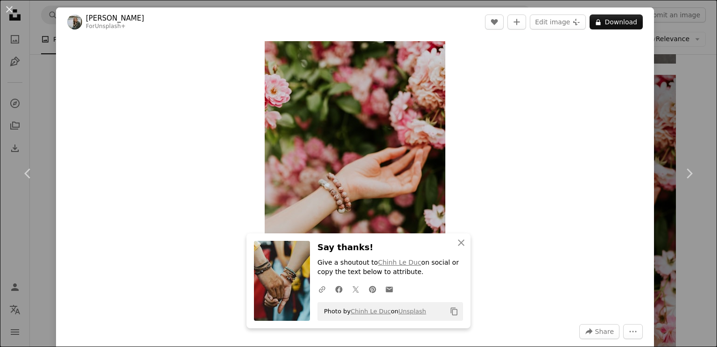
click at [688, 102] on div "An X shape Chevron left Chevron right [PERSON_NAME] For Unsplash+ A heart A plu…" at bounding box center [358, 173] width 717 height 347
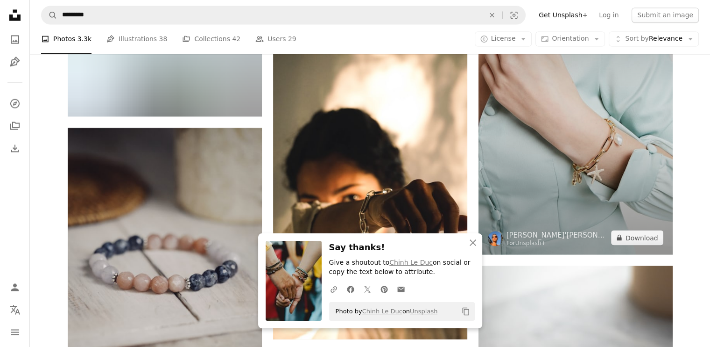
scroll to position [1729, 0]
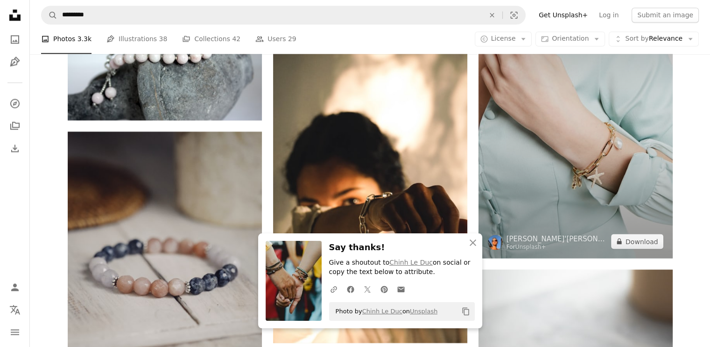
click at [572, 138] on img at bounding box center [576, 117] width 194 height 281
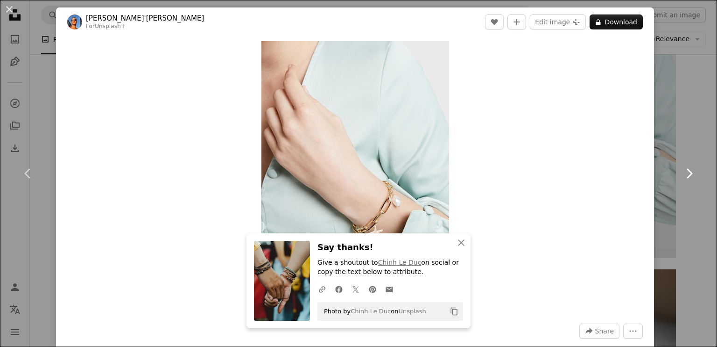
click at [673, 164] on link "Chevron right" at bounding box center [689, 173] width 56 height 90
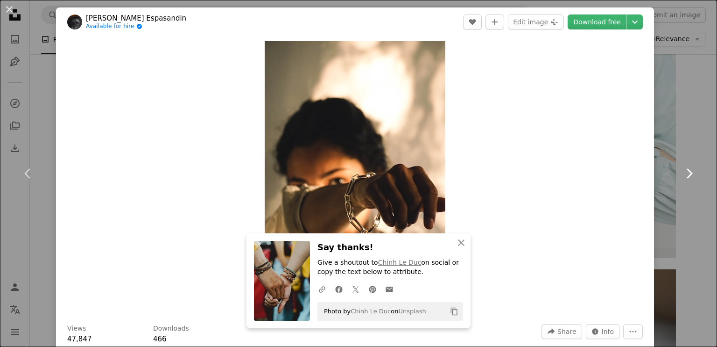
click at [687, 169] on icon at bounding box center [690, 173] width 6 height 10
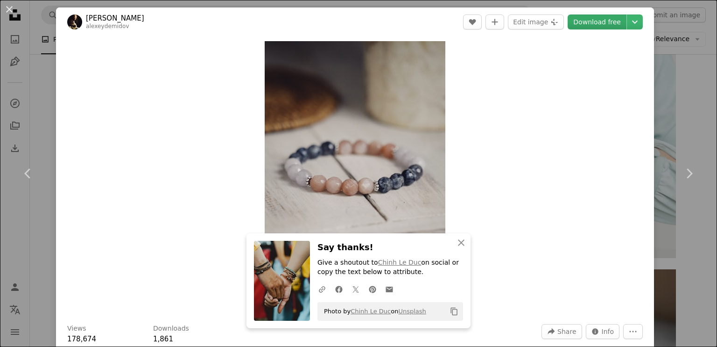
click at [594, 25] on link "Download free" at bounding box center [597, 21] width 59 height 15
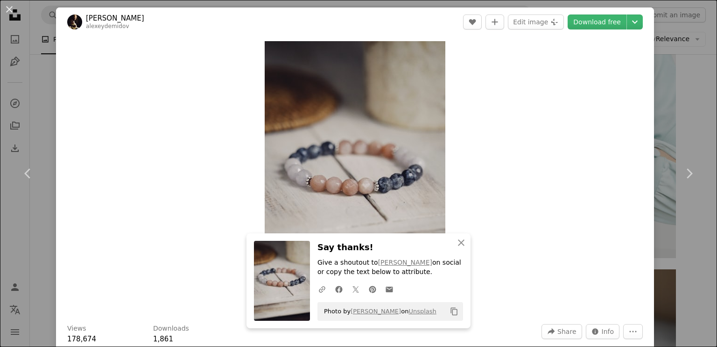
click at [678, 102] on div "An X shape Chevron left Chevron right [PERSON_NAME] alexeydemidov A heart A plu…" at bounding box center [358, 173] width 717 height 347
